Goal: Obtain resource: Download file/media

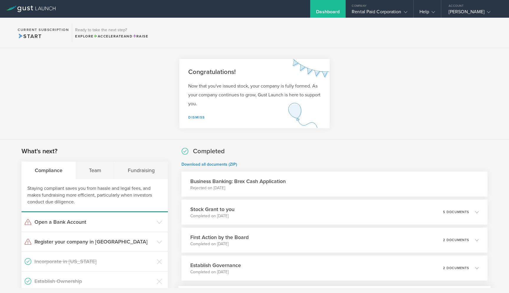
scroll to position [106, 0]
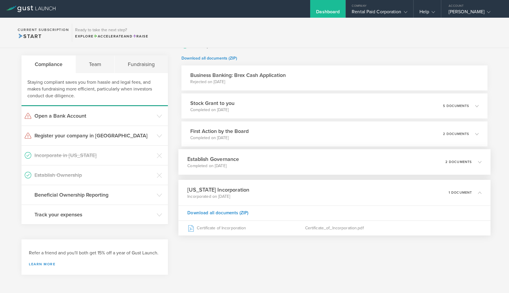
click at [472, 161] on icon at bounding box center [477, 161] width 10 height 5
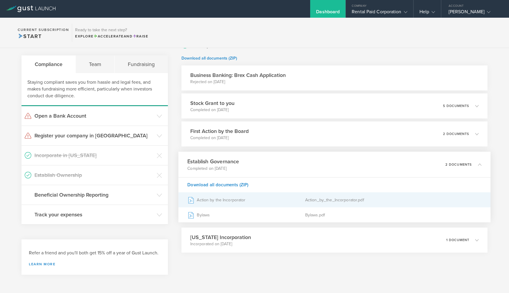
click at [230, 198] on div "Action by the Incorporator" at bounding box center [246, 199] width 118 height 15
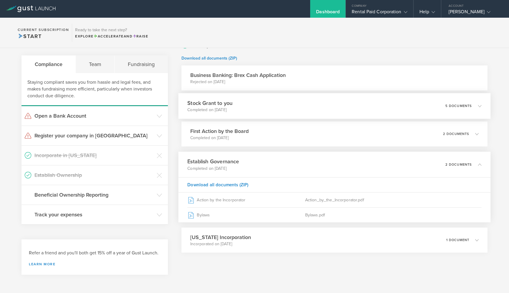
click at [293, 104] on div "Stock Grant to you Completed on [DATE] 5 documents" at bounding box center [334, 106] width 312 height 26
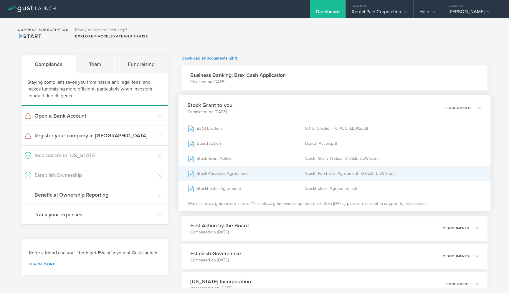
click at [269, 174] on div "Stock Purchase Agreement" at bounding box center [246, 173] width 118 height 15
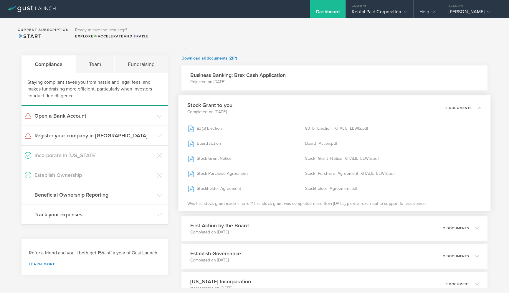
click at [455, 110] on p "5 documents" at bounding box center [458, 107] width 27 height 3
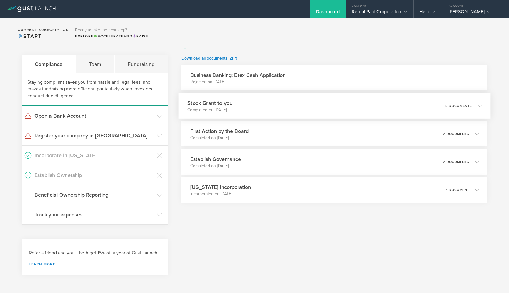
click at [455, 110] on div "5 documents" at bounding box center [463, 106] width 36 height 10
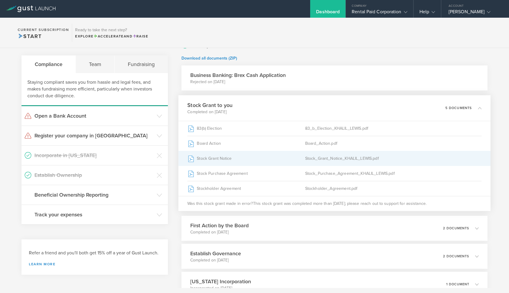
click at [259, 160] on div "Stock Grant Notice" at bounding box center [246, 158] width 118 height 15
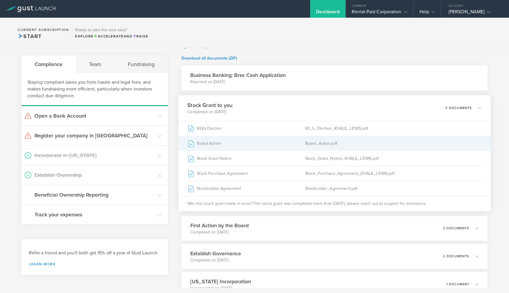
click at [331, 143] on div "Board_Action.pdf" at bounding box center [393, 143] width 176 height 15
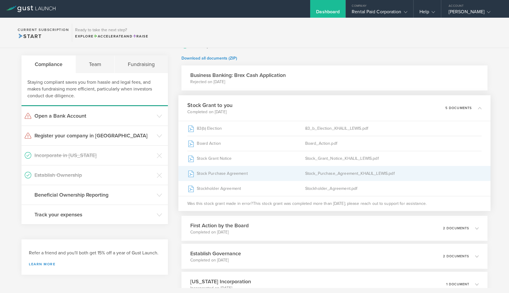
click at [334, 173] on div "Stock_Purchase_Agreement_KHALIL_LEWIS.pdf" at bounding box center [393, 173] width 176 height 15
